Goal: Information Seeking & Learning: Compare options

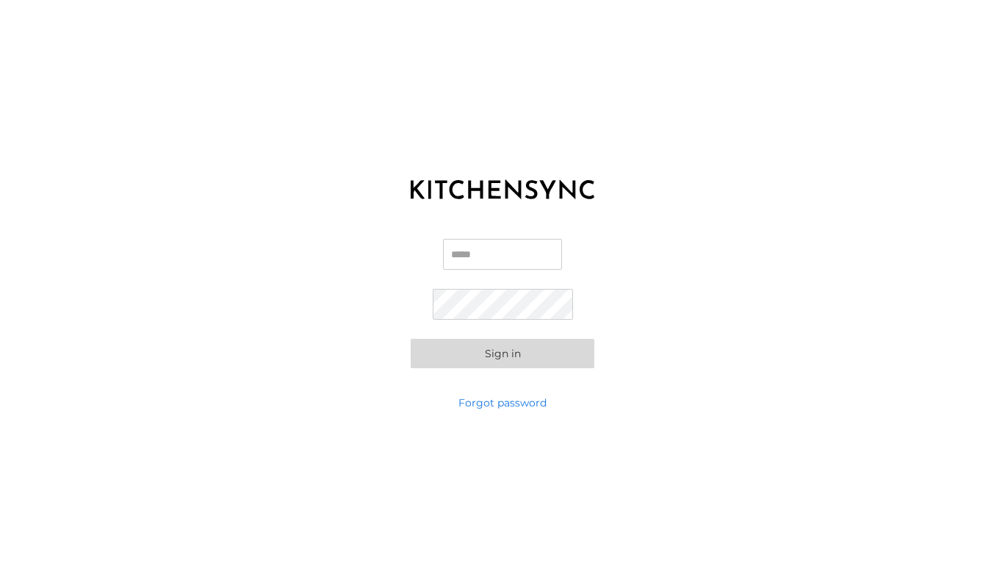
click at [447, 245] on input "Email" at bounding box center [502, 254] width 119 height 31
type input "**********"
click at [411, 339] on button "Sign in" at bounding box center [503, 353] width 184 height 29
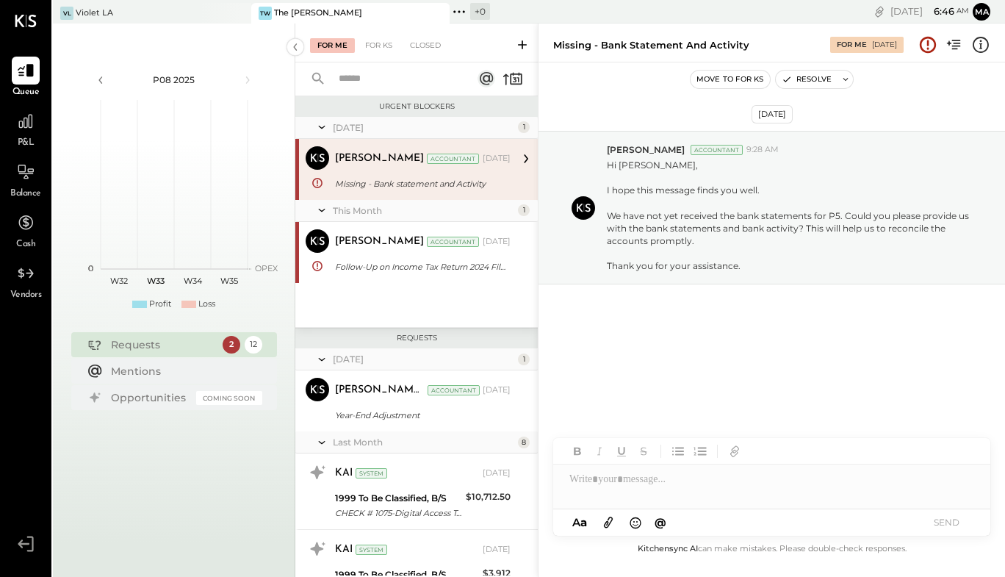
click at [407, 184] on div "Missing - Bank statement and Activity" at bounding box center [420, 183] width 171 height 15
click at [615, 481] on div at bounding box center [771, 478] width 437 height 29
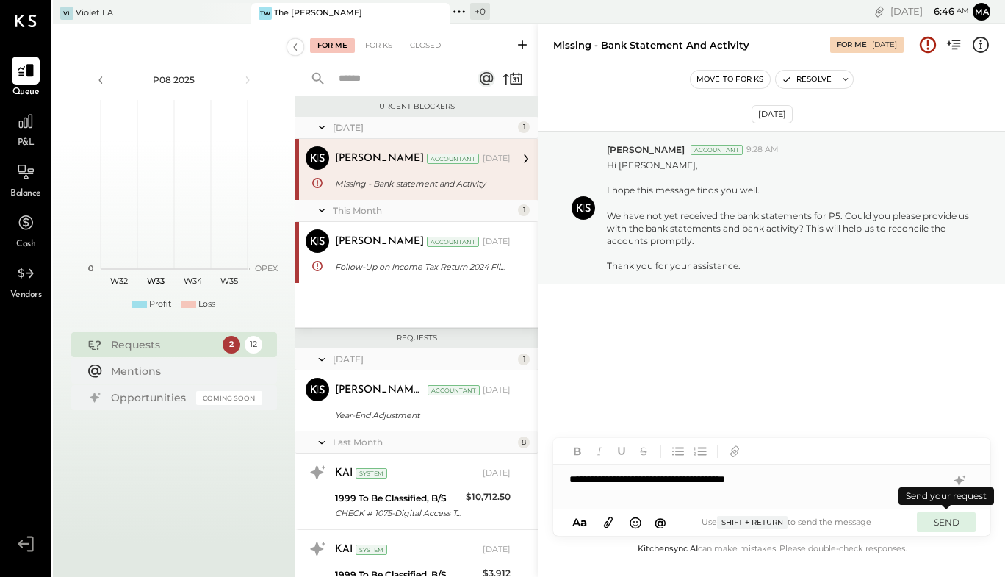
click at [949, 521] on button "SEND" at bounding box center [946, 522] width 59 height 20
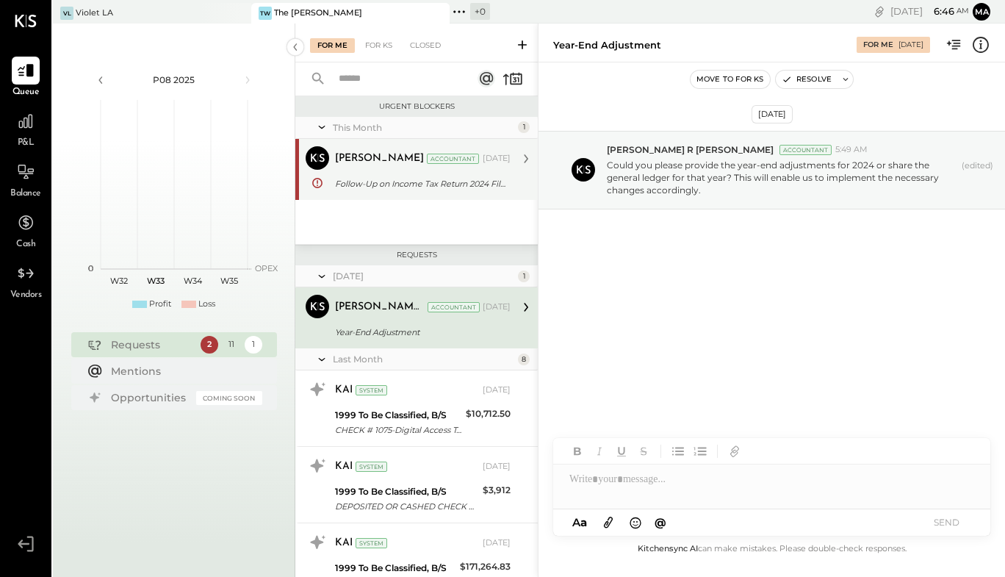
click at [385, 178] on div "Follow-Up on Income Tax Return 2024 Filing and Required Documents" at bounding box center [420, 183] width 171 height 15
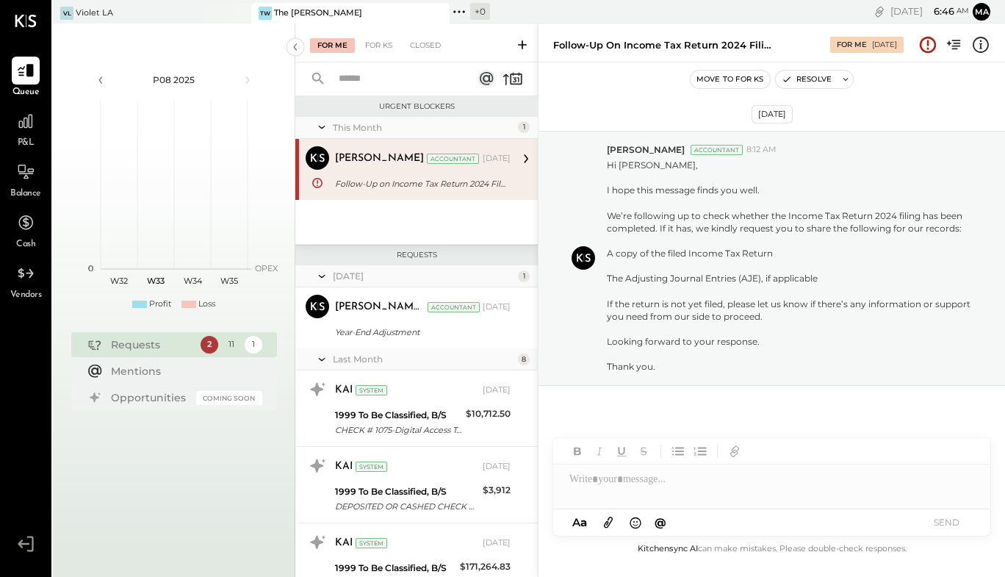
click at [621, 480] on div at bounding box center [771, 478] width 437 height 29
click at [939, 518] on button "SEND" at bounding box center [946, 522] width 59 height 20
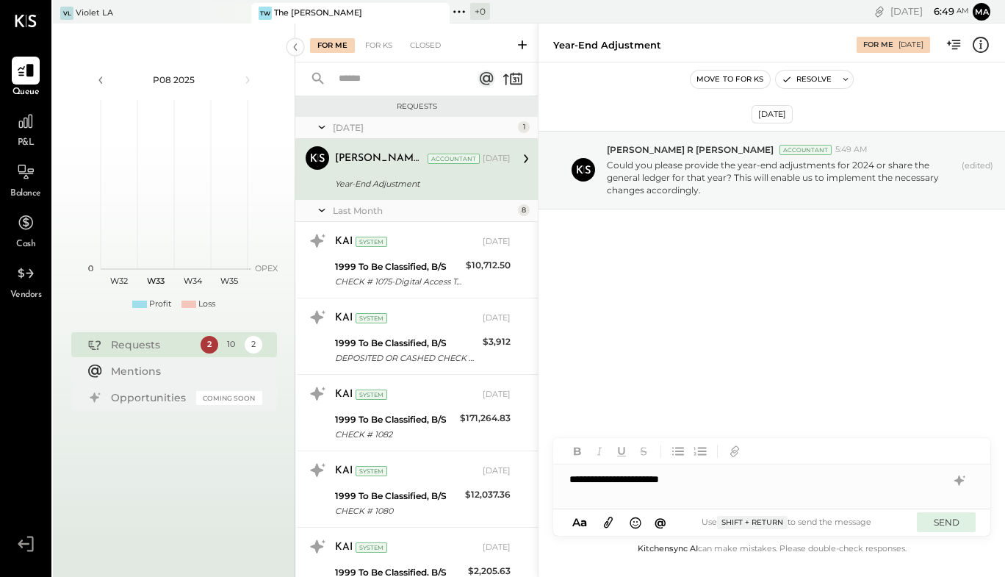
click at [951, 524] on button "SEND" at bounding box center [946, 522] width 59 height 20
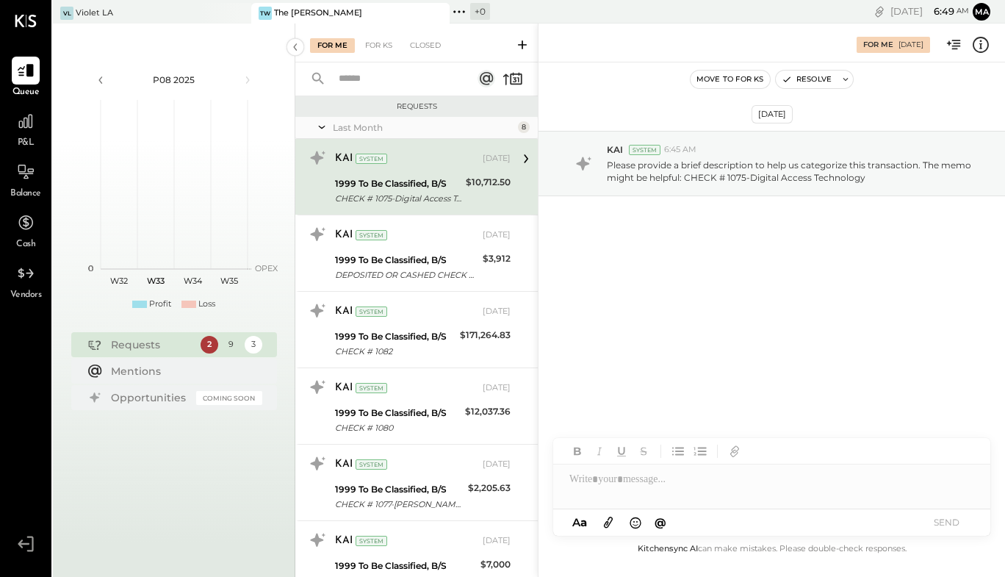
click at [438, 201] on div "CHECK # 1075-Digital Access Technology" at bounding box center [398, 198] width 126 height 15
click at [372, 199] on div "CHECK # 1075-Digital Access Technology" at bounding box center [398, 198] width 126 height 15
click at [632, 148] on div "System" at bounding box center [645, 150] width 32 height 10
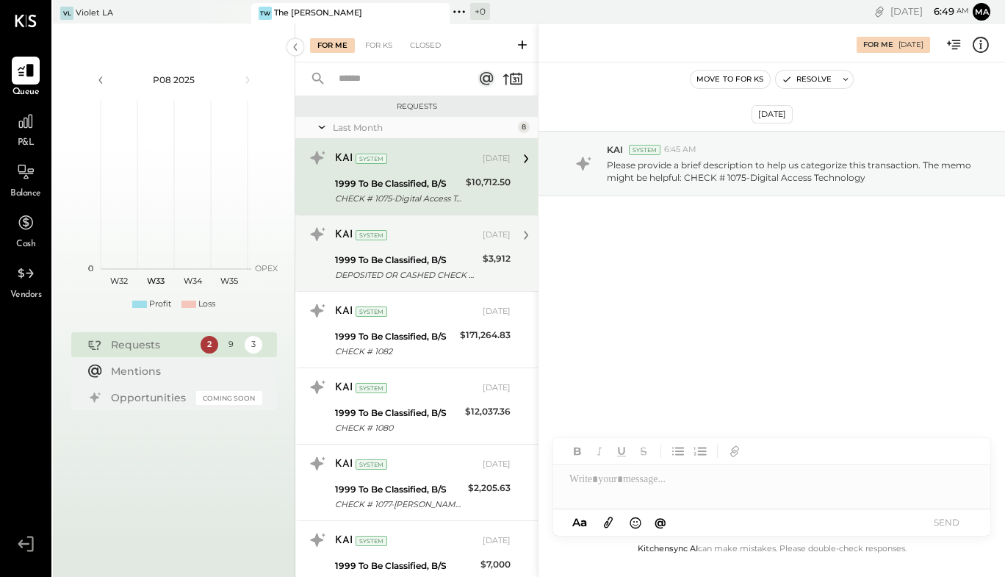
click at [420, 272] on div "DEPOSITED OR CASHED CHECK # 1074-Engineered Solutions" at bounding box center [406, 274] width 143 height 15
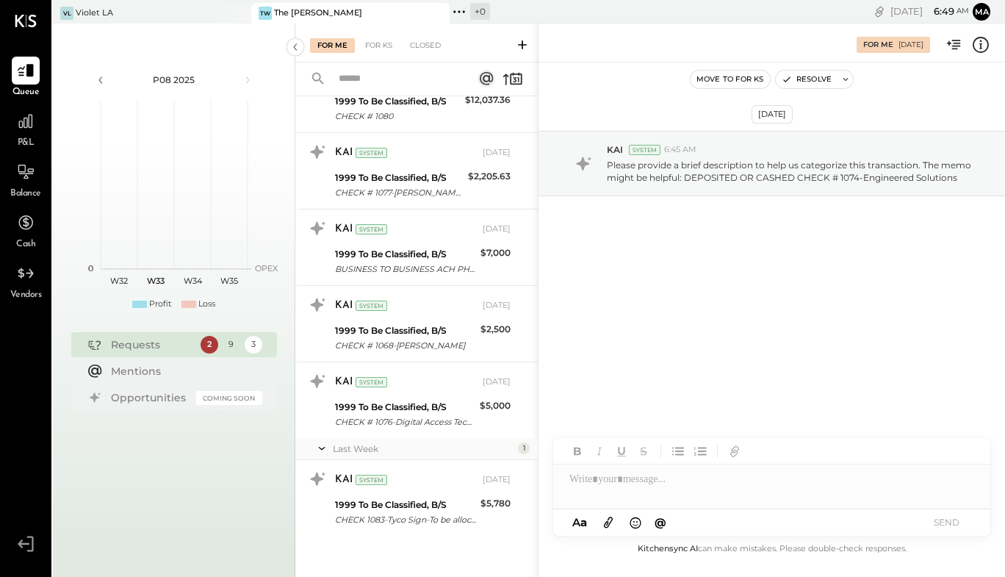
scroll to position [312, 0]
click at [630, 474] on div at bounding box center [771, 478] width 437 height 29
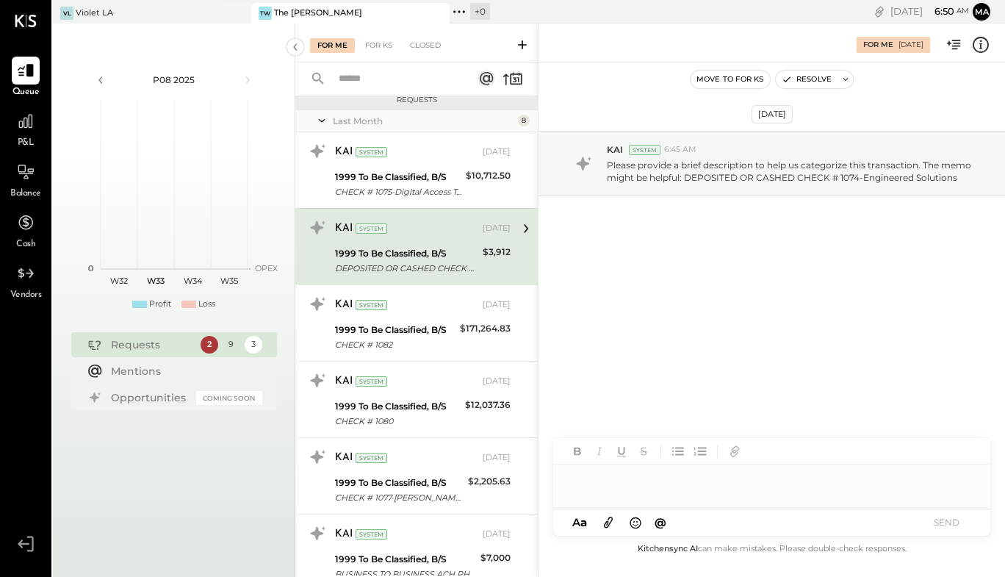
scroll to position [0, 0]
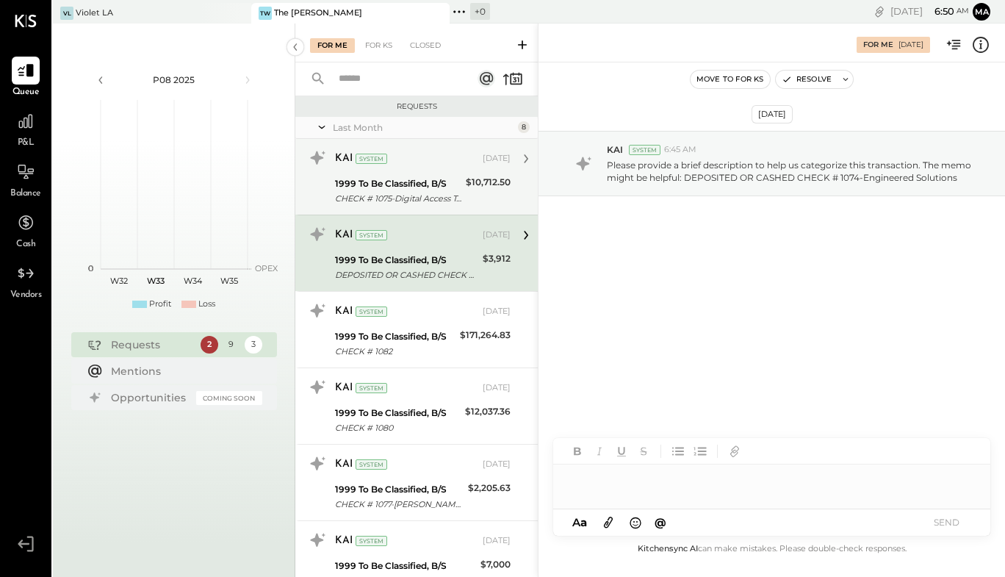
click at [435, 178] on div "1999 To Be Classified, B/S" at bounding box center [398, 183] width 126 height 15
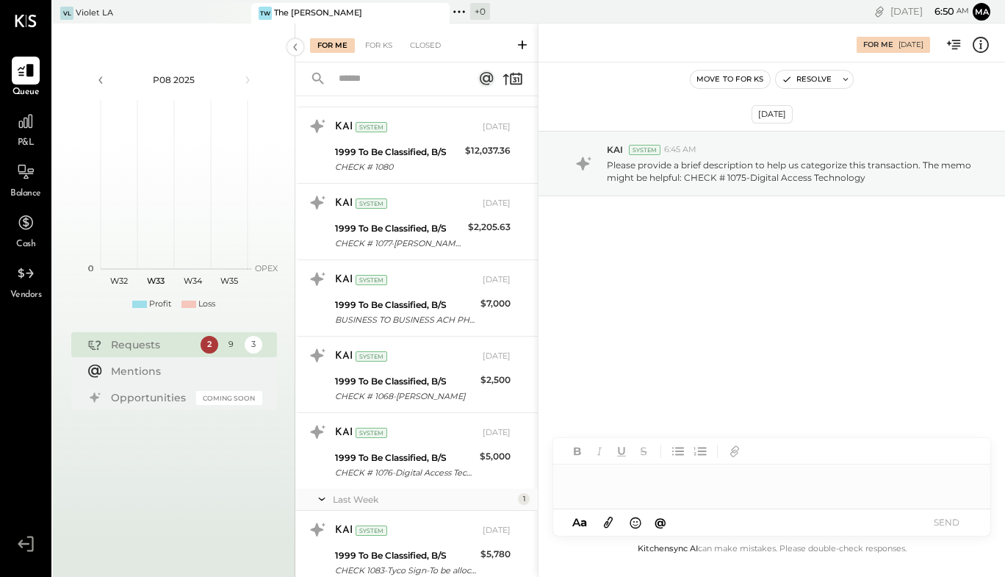
scroll to position [317, 0]
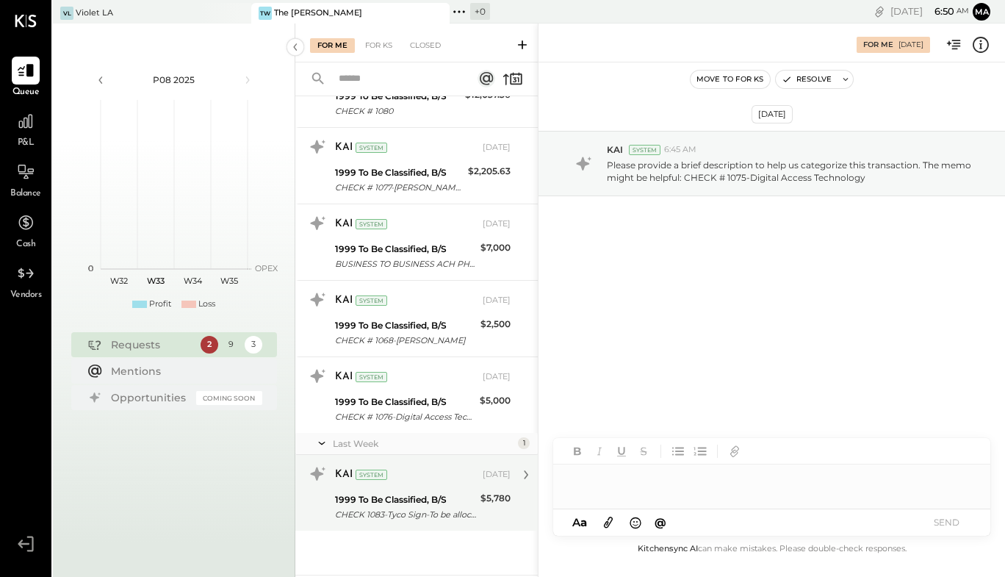
click at [461, 503] on div "1999 To Be Classified, B/S" at bounding box center [405, 499] width 141 height 15
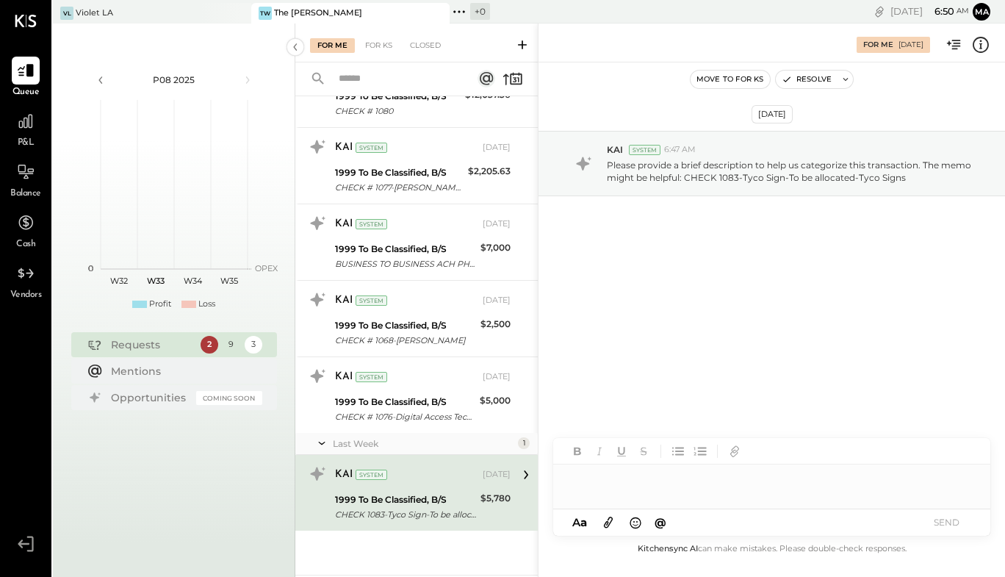
click at [601, 477] on div at bounding box center [771, 478] width 437 height 29
drag, startPoint x: 617, startPoint y: 482, endPoint x: 550, endPoint y: 483, distance: 66.8
click at [550, 483] on div "For Me [DATE] Move to for ks Resolve [DATE] KAI System 6:47 AM Please provide a…" at bounding box center [771, 300] width 467 height 553
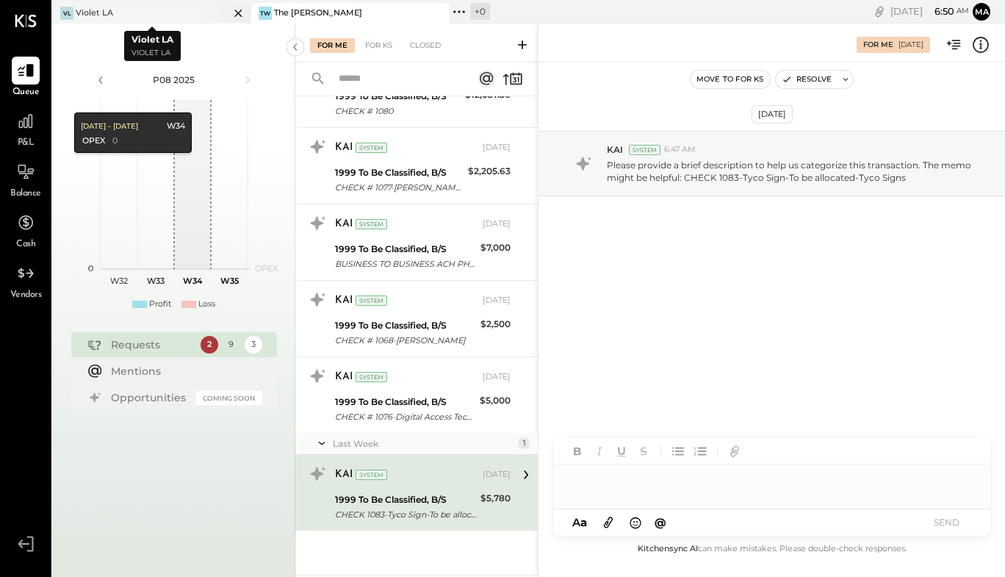
click at [174, 12] on div "VL Violet LA" at bounding box center [141, 13] width 176 height 13
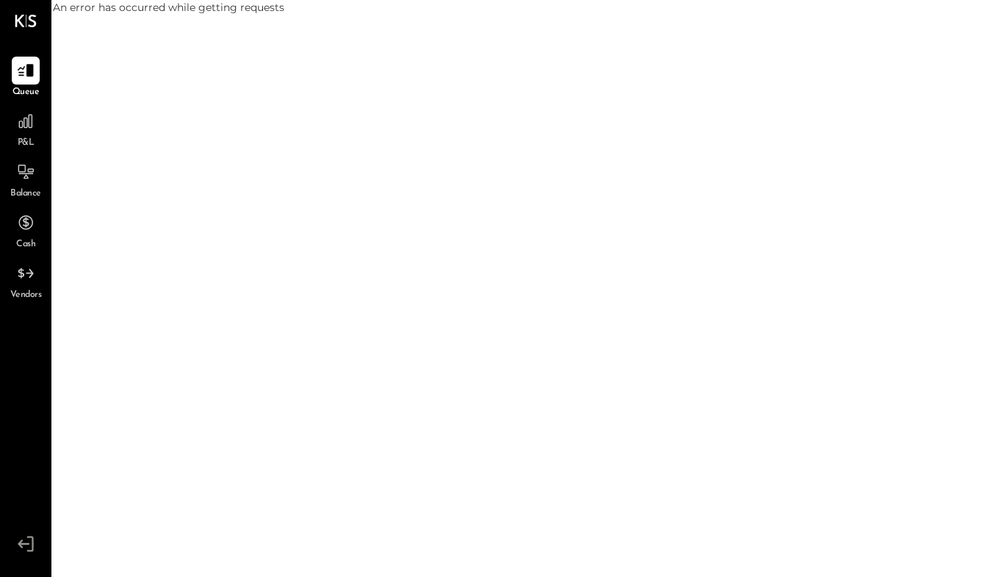
click at [198, 12] on div "An error has occurred while getting requests" at bounding box center [529, 7] width 952 height 15
click at [24, 120] on icon at bounding box center [25, 121] width 19 height 19
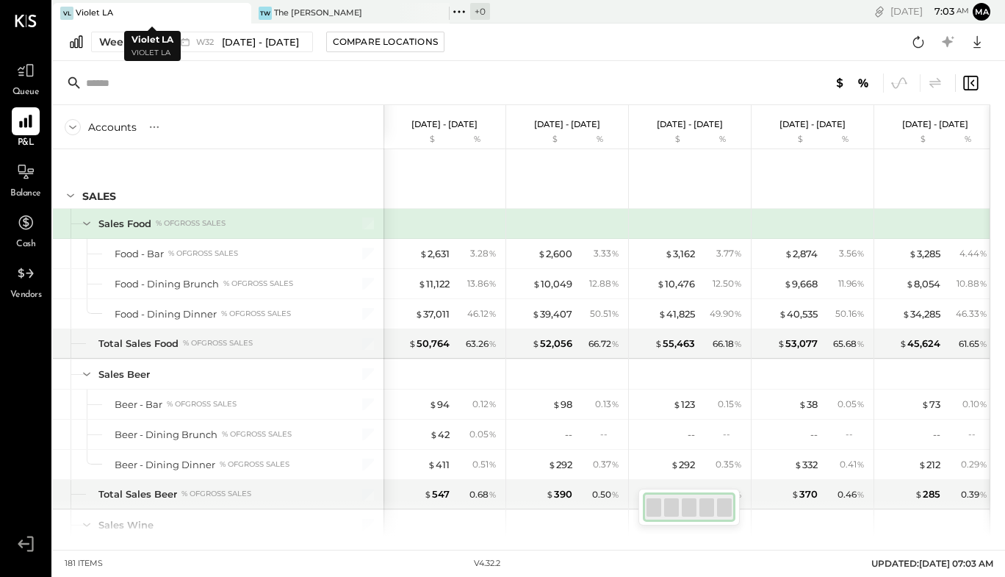
click at [170, 12] on div "VL Violet LA" at bounding box center [141, 13] width 176 height 13
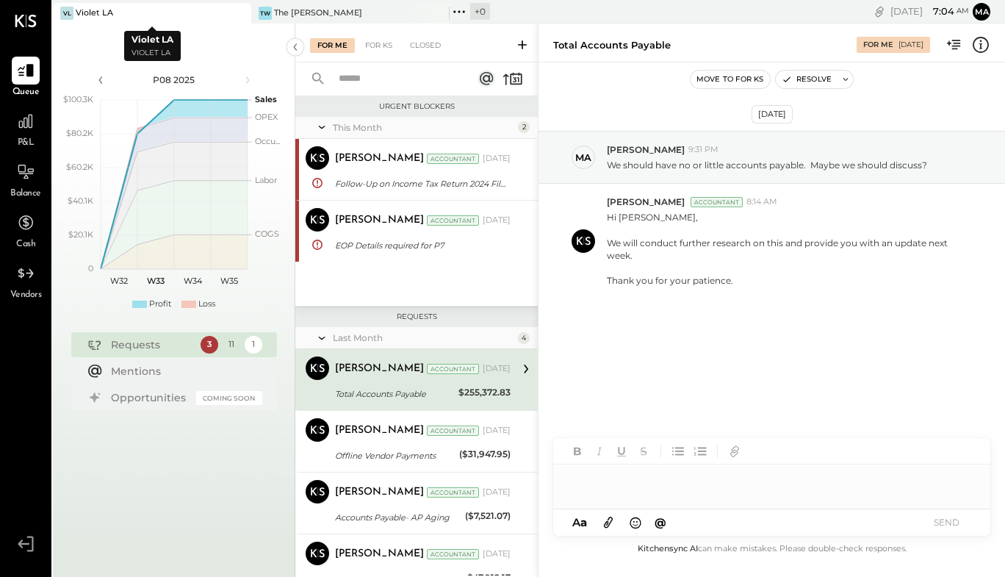
scroll to position [44, 0]
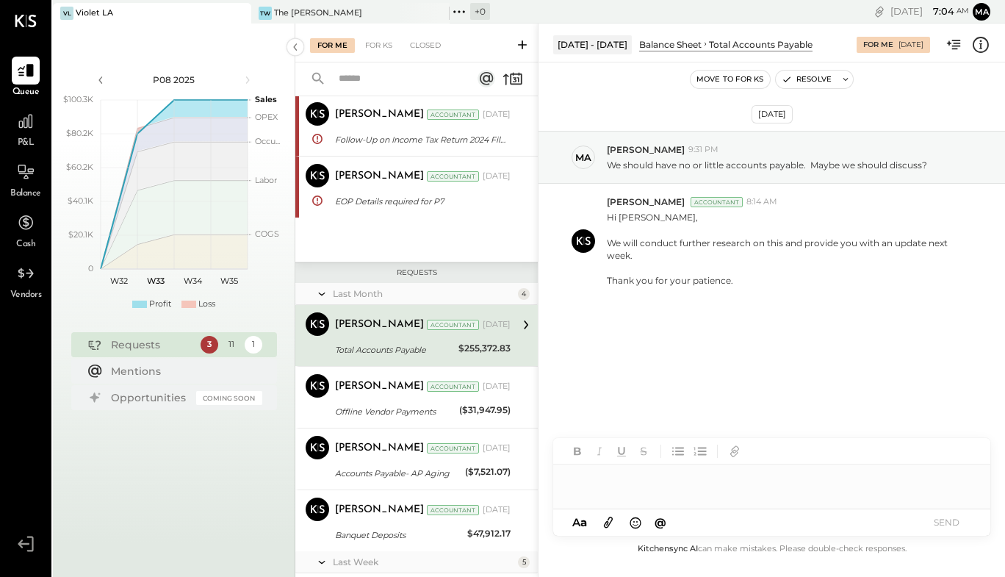
click at [425, 337] on div "[PERSON_NAME] Accountant [DATE] Total Accounts Payable $255,372.83 Hi [PERSON_N…" at bounding box center [423, 335] width 176 height 46
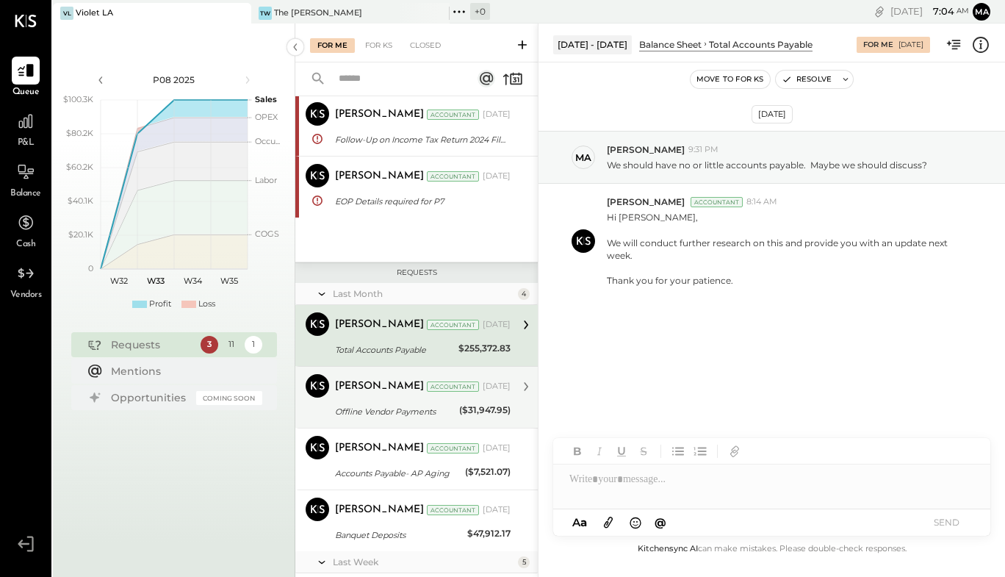
click at [422, 397] on div "[PERSON_NAME] Accountant [DATE]" at bounding box center [423, 386] width 176 height 25
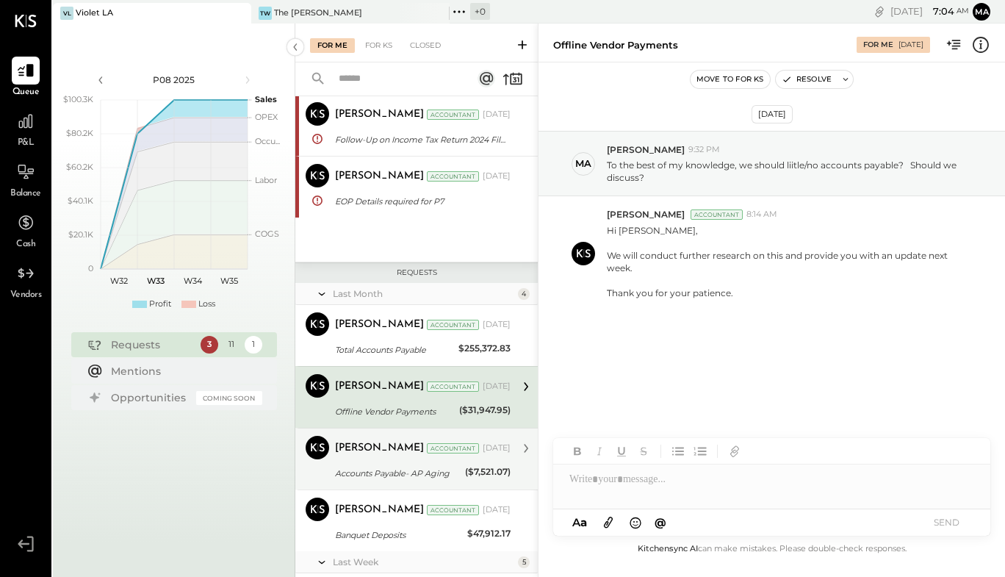
click at [389, 473] on div "Accounts Payable- AP Aging" at bounding box center [398, 473] width 126 height 15
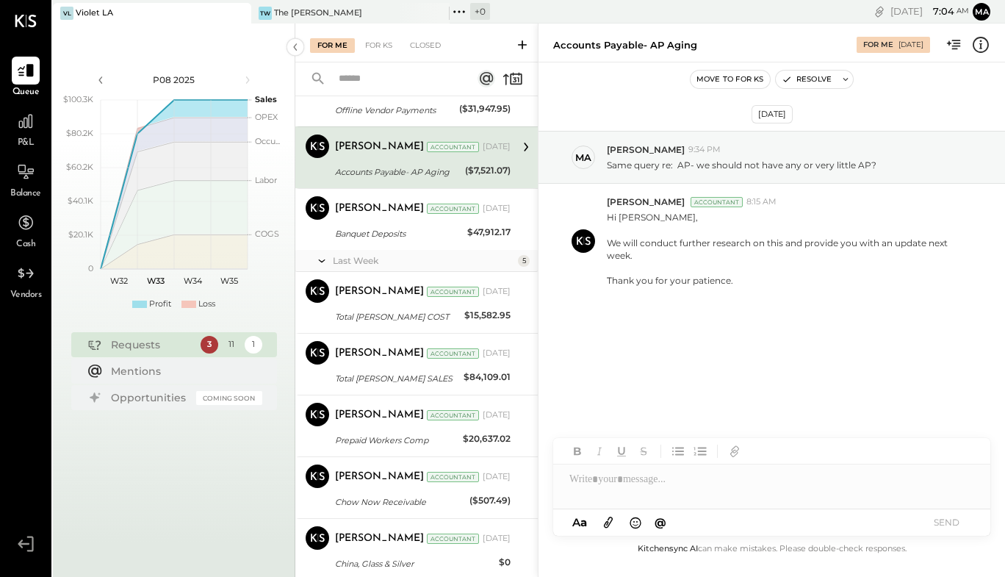
scroll to position [377, 0]
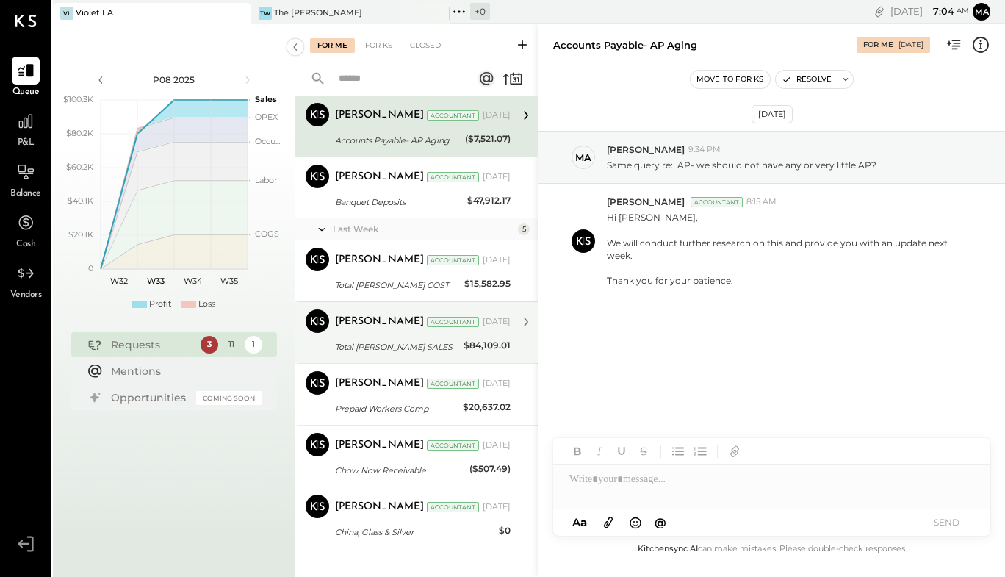
click at [408, 339] on div "Total [PERSON_NAME] SALES" at bounding box center [397, 346] width 124 height 15
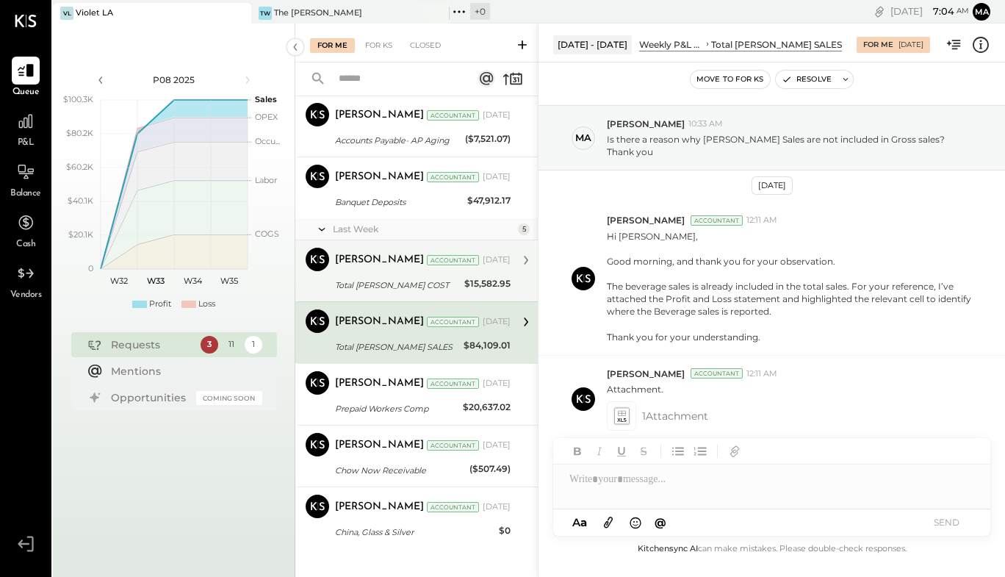
click at [408, 282] on div "Total [PERSON_NAME] COST" at bounding box center [397, 285] width 125 height 15
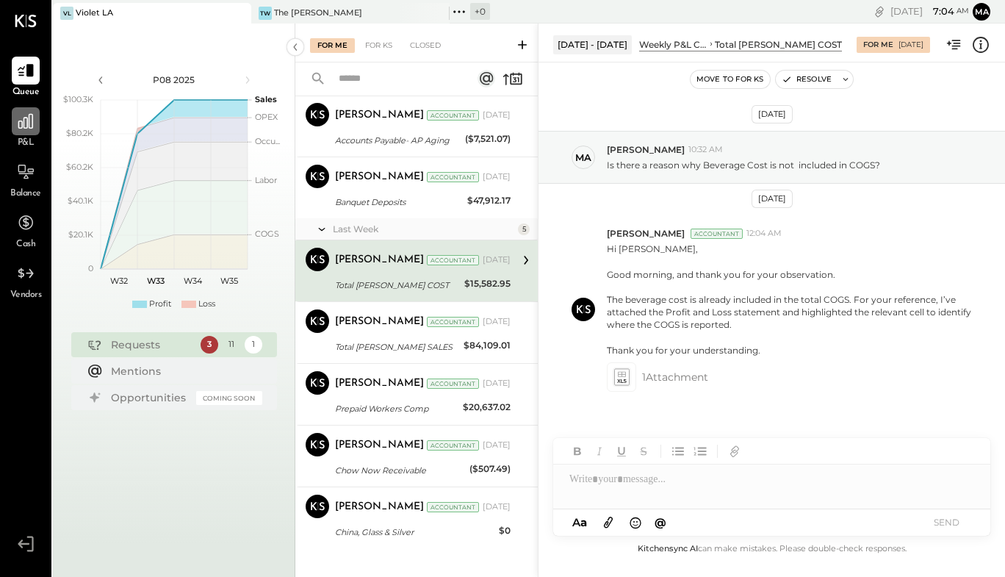
click at [32, 132] on div at bounding box center [26, 121] width 28 height 28
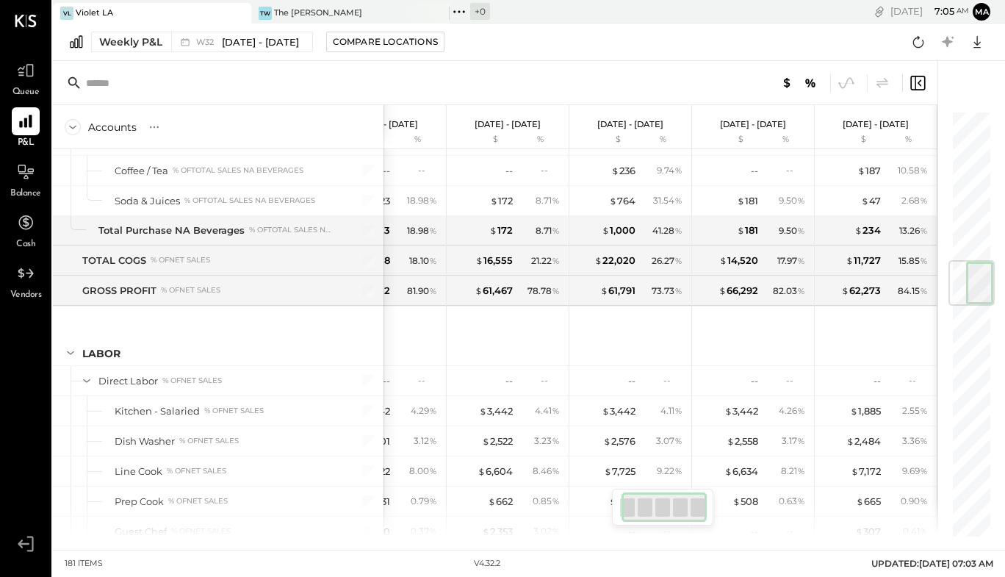
scroll to position [1265, 0]
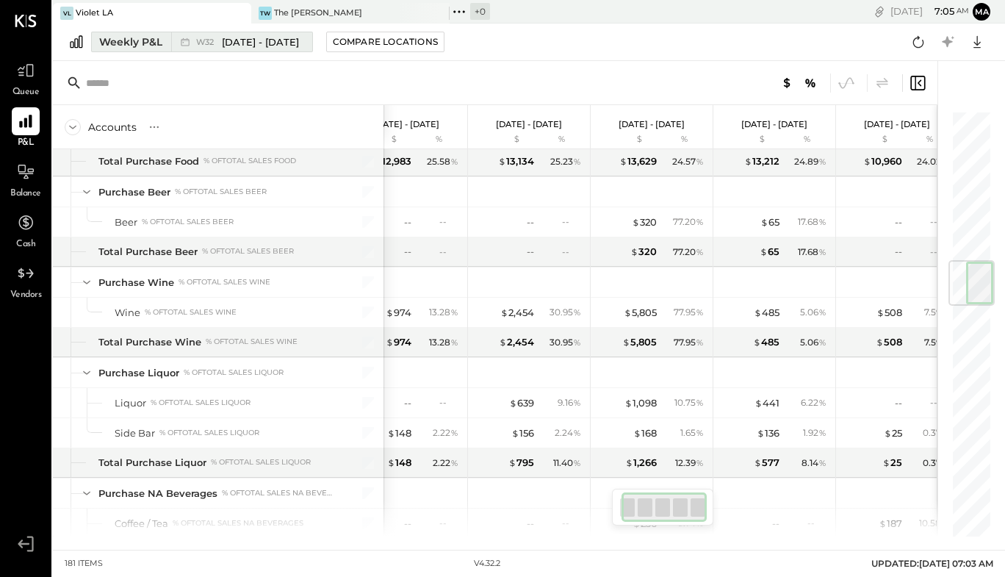
click at [137, 40] on div "Weekly P&L" at bounding box center [130, 42] width 63 height 15
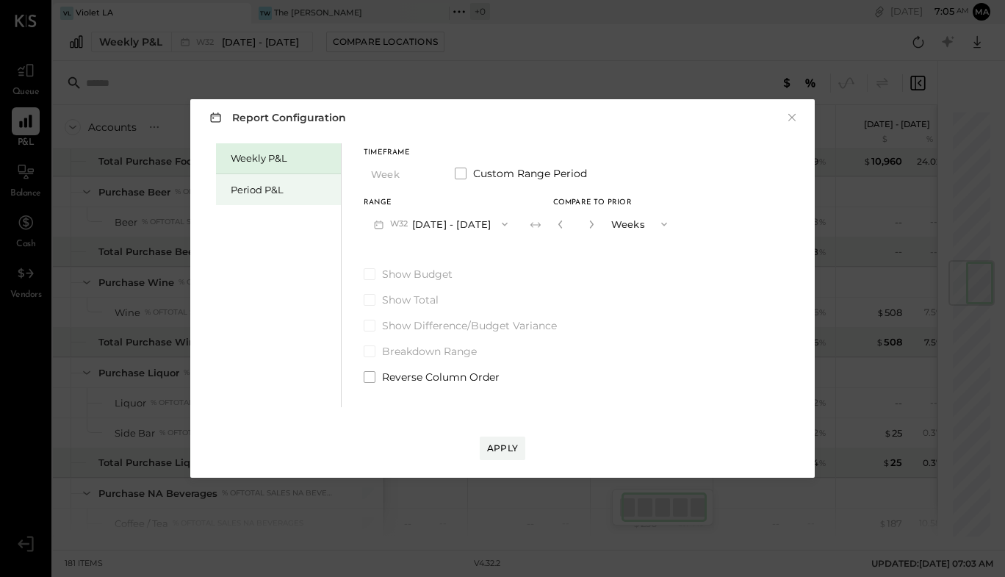
click at [273, 187] on div "Period P&L" at bounding box center [282, 190] width 103 height 14
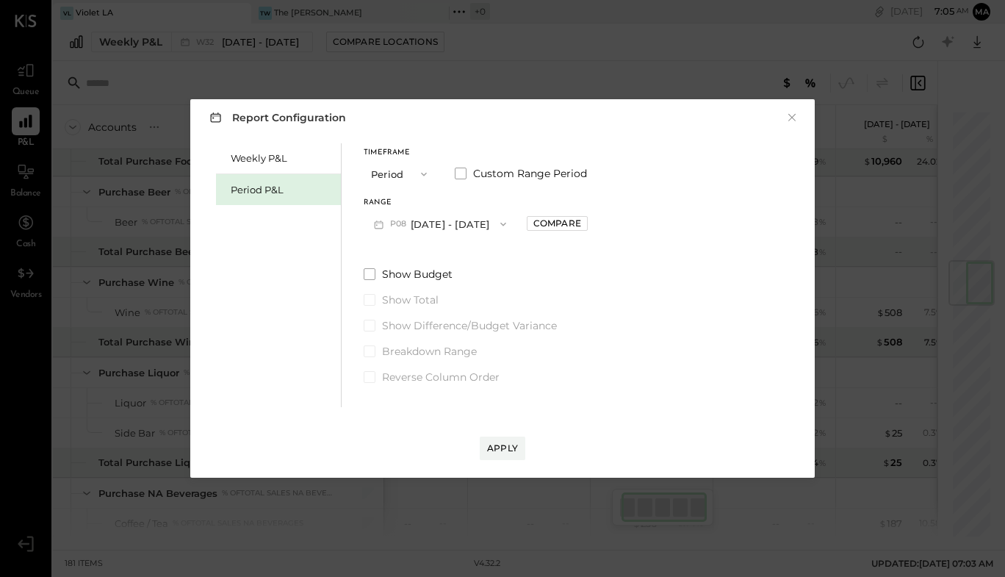
click at [423, 172] on icon "button" at bounding box center [424, 174] width 12 height 12
click at [403, 173] on span "Period" at bounding box center [389, 174] width 29 height 10
click at [424, 223] on button "P08 [DATE] - [DATE]" at bounding box center [440, 223] width 153 height 27
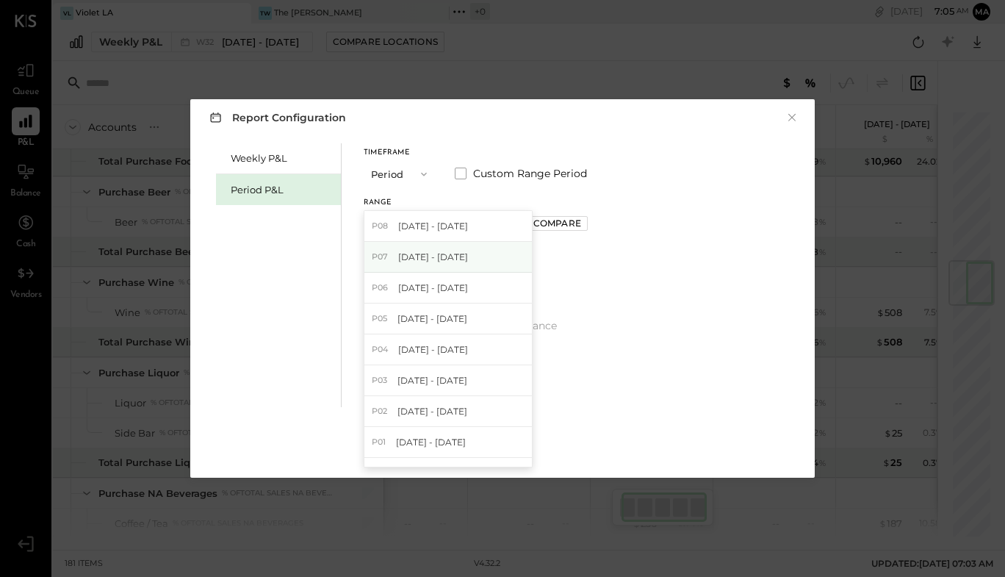
click at [427, 257] on span "[DATE] - [DATE]" at bounding box center [433, 256] width 70 height 12
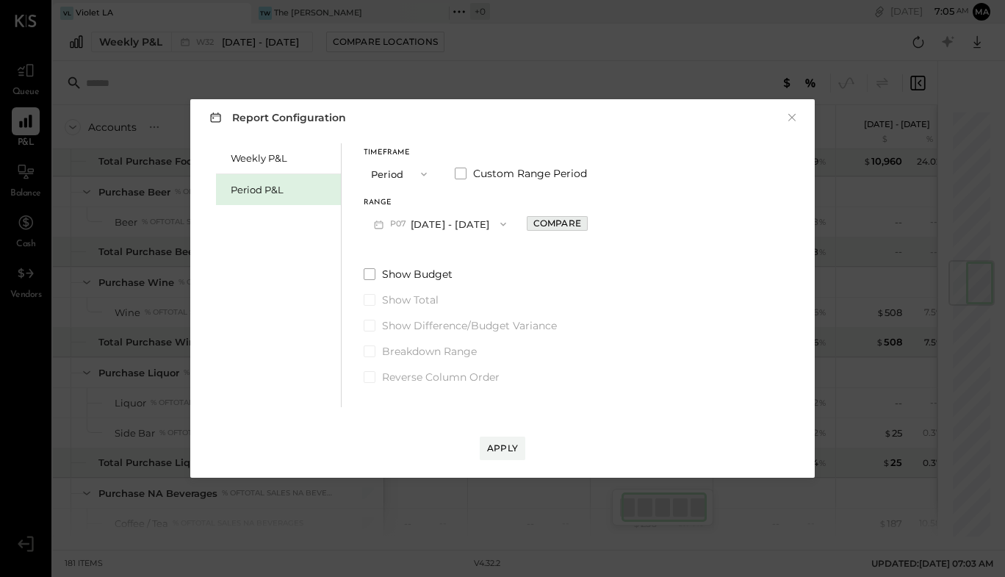
click at [557, 228] on div "Compare" at bounding box center [557, 223] width 48 height 12
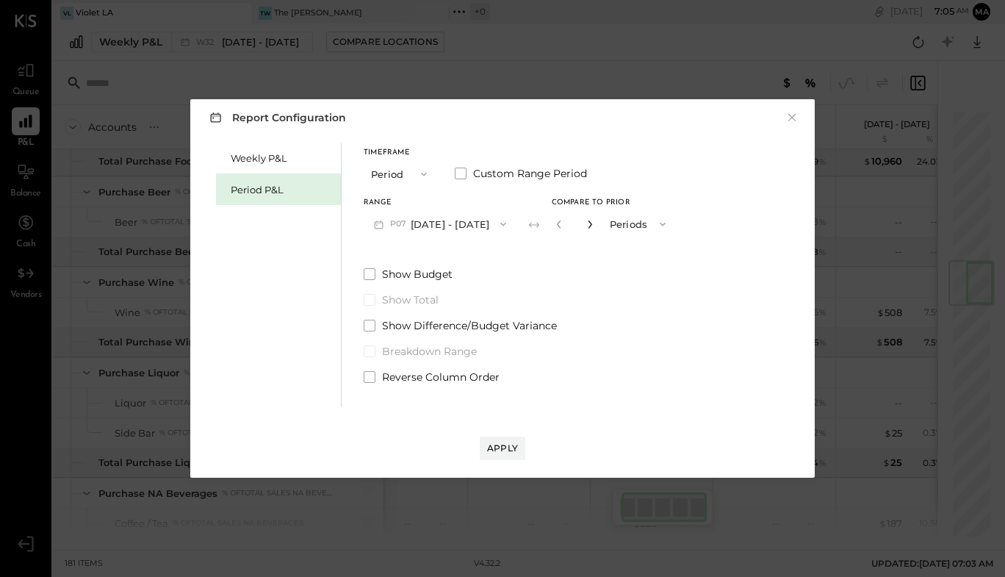
click at [594, 223] on icon "button" at bounding box center [589, 224] width 9 height 9
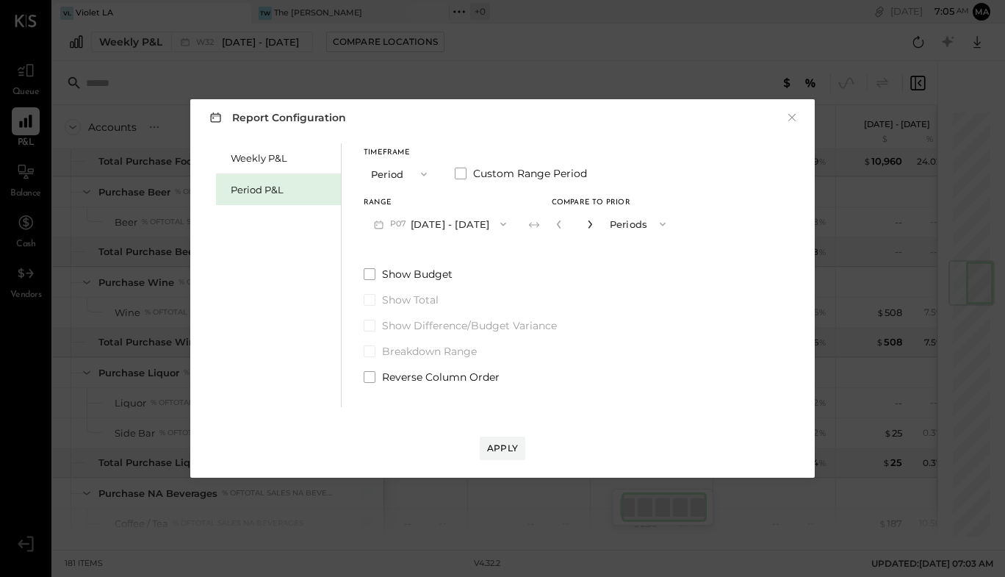
type input "*"
click at [502, 443] on div "Apply" at bounding box center [502, 447] width 31 height 12
